Goal: Information Seeking & Learning: Find specific fact

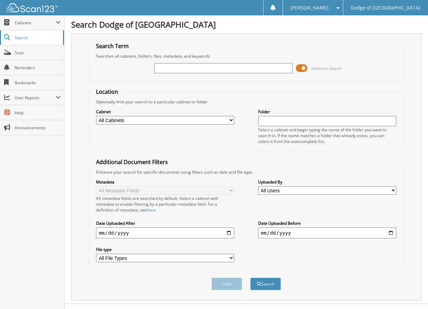
click at [20, 36] on span "Search" at bounding box center [37, 38] width 45 height 6
click at [180, 68] on input "text" at bounding box center [223, 68] width 138 height 10
type input "5209459"
click at [250, 277] on button "Search" at bounding box center [265, 283] width 31 height 13
click at [25, 37] on span "Search" at bounding box center [37, 38] width 45 height 6
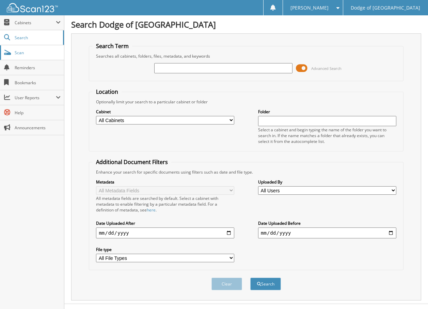
click at [20, 52] on span "Scan" at bounding box center [38, 53] width 46 height 6
click at [231, 120] on select "All Cabinets ALLY SMARTCASH ALLY SMARTCASH 2025 CAR DEALS CAR DEALS 2024 CAR DE…" at bounding box center [165, 120] width 138 height 9
select select "28970"
click at [96, 116] on select "All Cabinets ALLY SMARTCASH ALLY SMARTCASH 2025 CAR DEALS CAR DEALS 2024 CAR DE…" at bounding box center [165, 120] width 138 height 9
click at [197, 67] on input "text" at bounding box center [223, 68] width 138 height 10
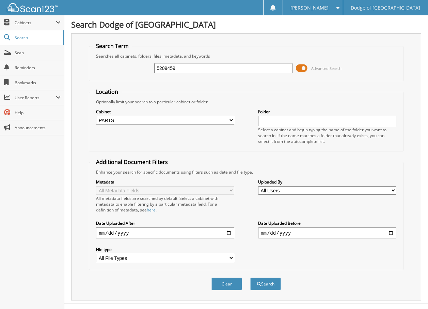
type input "5209459"
click at [250, 277] on button "Search" at bounding box center [265, 283] width 31 height 13
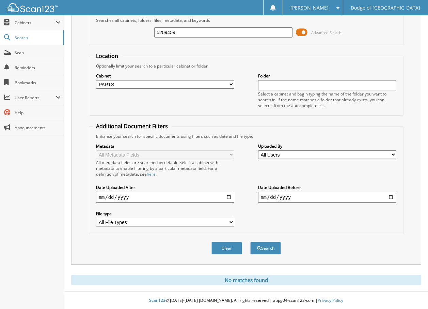
scroll to position [36, 0]
click at [261, 245] on button "Search" at bounding box center [265, 248] width 31 height 13
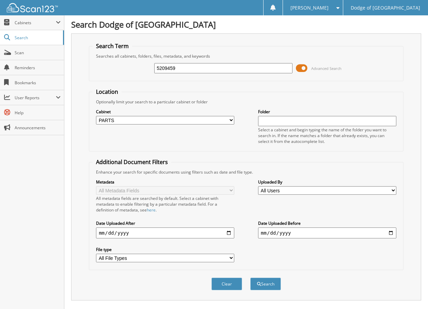
click at [189, 71] on input "5209459" at bounding box center [223, 68] width 138 height 10
type input "5"
click at [18, 50] on span "Scan" at bounding box center [38, 53] width 46 height 6
